Goal: Find specific page/section: Find specific page/section

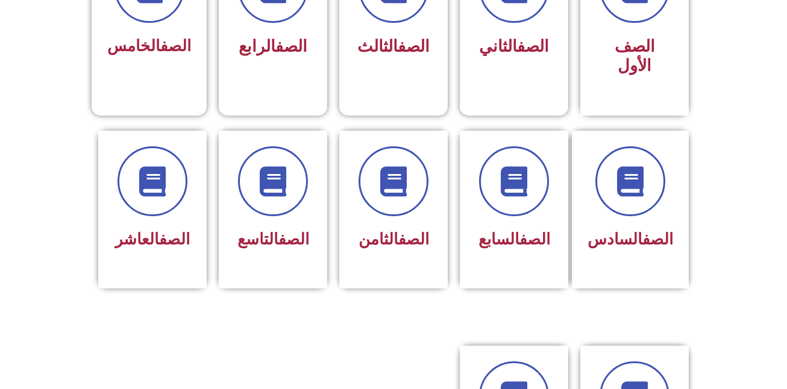
scroll to position [434, 0]
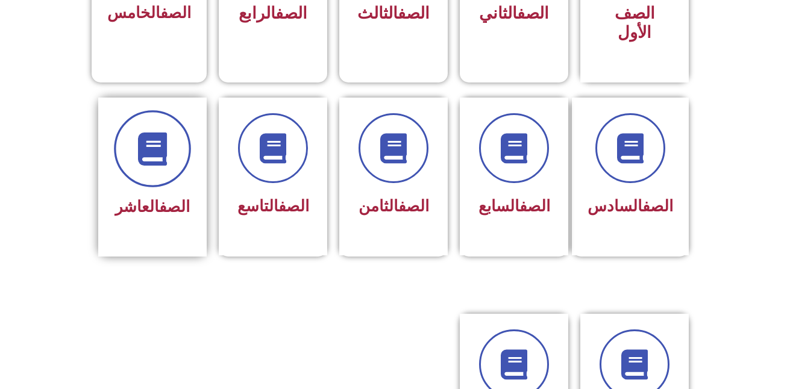
click at [162, 145] on icon at bounding box center [152, 148] width 33 height 33
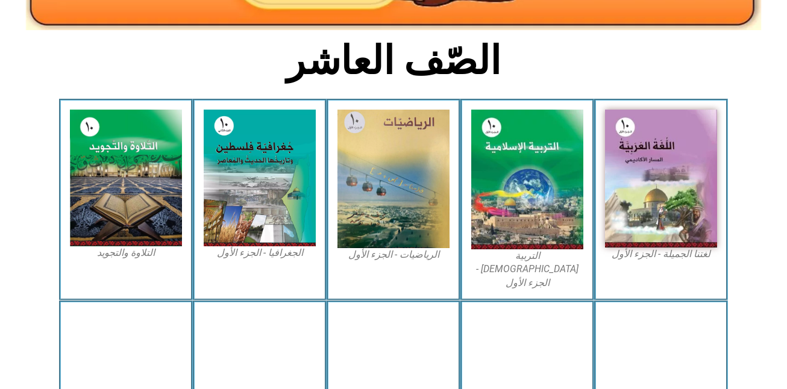
scroll to position [289, 0]
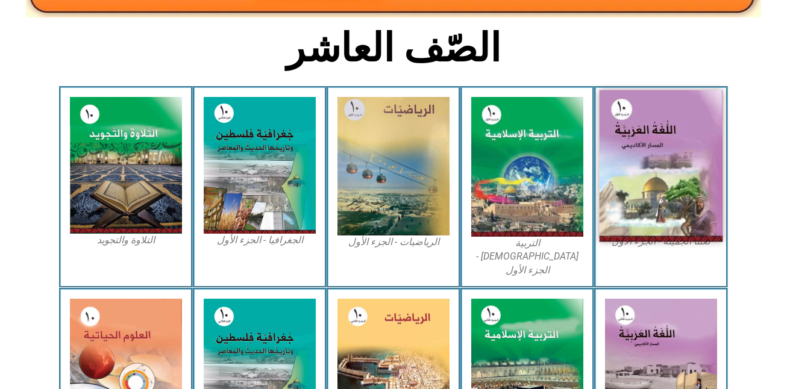
click at [655, 174] on img at bounding box center [662, 166] width 124 height 152
